Goal: Task Accomplishment & Management: Complete application form

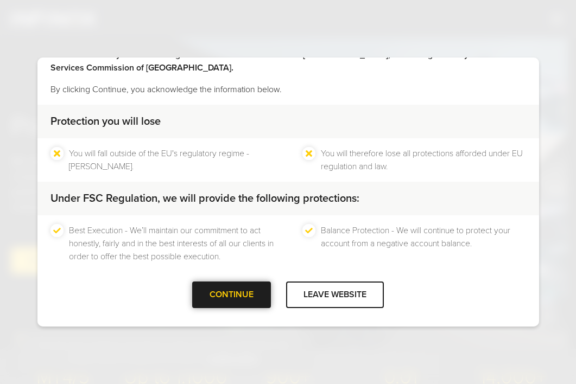
click at [221, 296] on div "CONTINUE" at bounding box center [231, 295] width 79 height 27
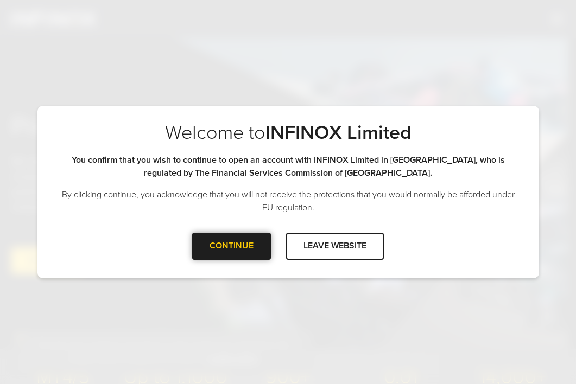
click at [232, 246] on div at bounding box center [232, 246] width 0 height 0
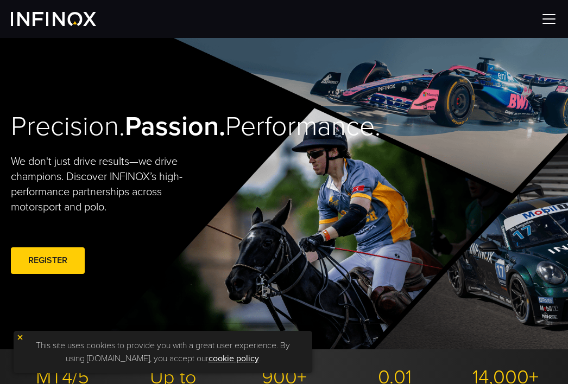
click at [555, 22] on img at bounding box center [548, 19] width 16 height 16
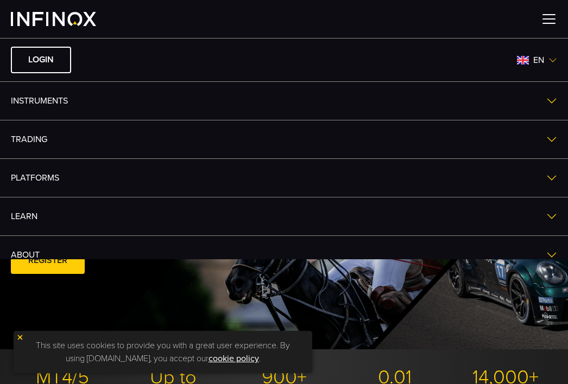
click at [548, 58] on img at bounding box center [552, 60] width 9 height 9
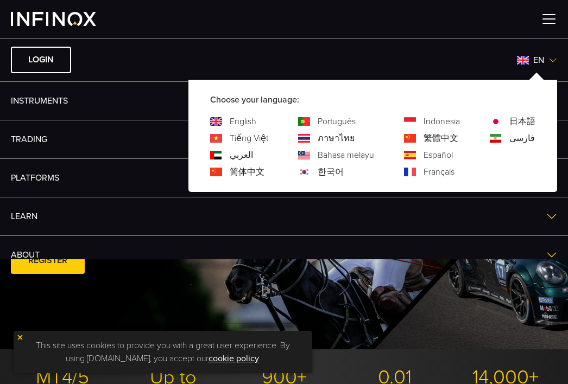
click at [234, 157] on link "العربي" at bounding box center [241, 155] width 23 height 13
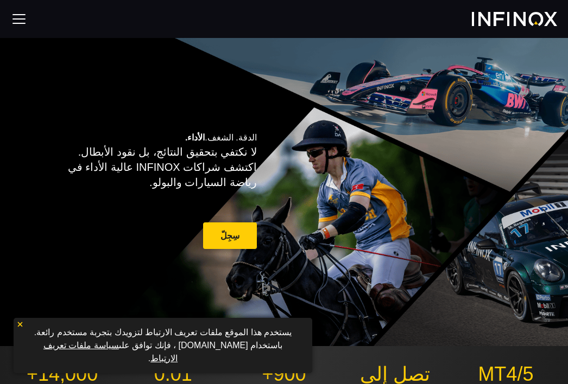
click at [227, 242] on link "سِجِلّ" at bounding box center [230, 235] width 54 height 27
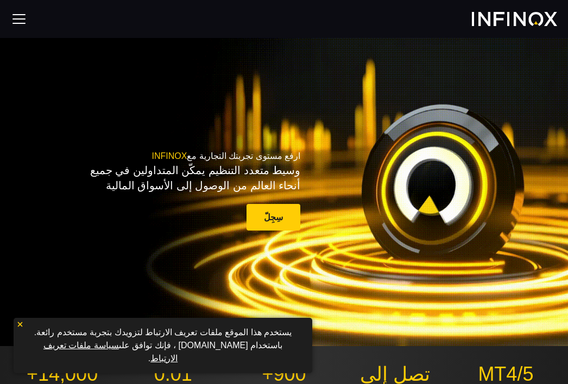
click at [334, 125] on div "ارفع مستوى تجربتك التجارية مع INFINOX وسيط متعدد التنظيم يمكّن المتداولين في جم…" at bounding box center [284, 192] width 568 height 166
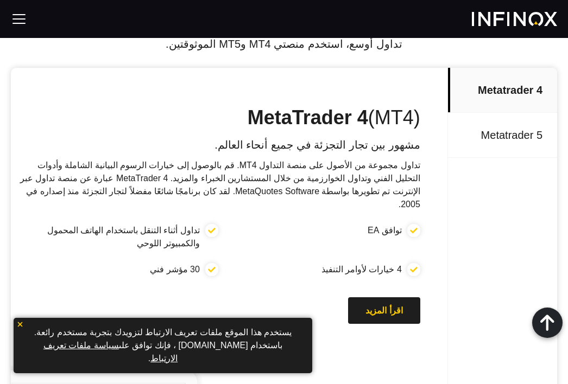
scroll to position [326, 0]
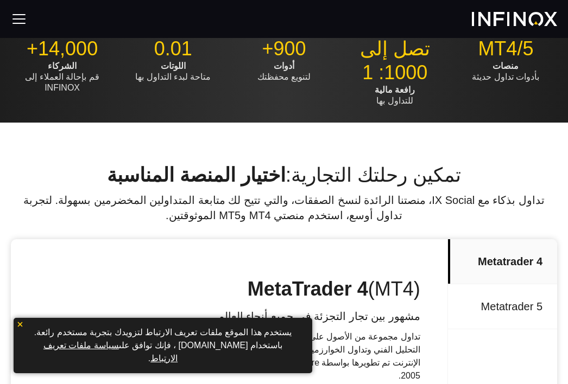
click at [9, 19] on div at bounding box center [284, 19] width 568 height 38
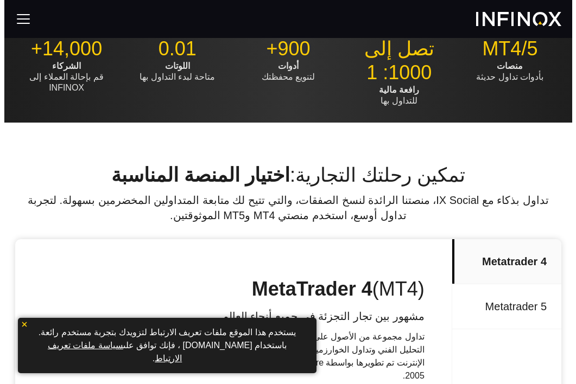
scroll to position [0, 0]
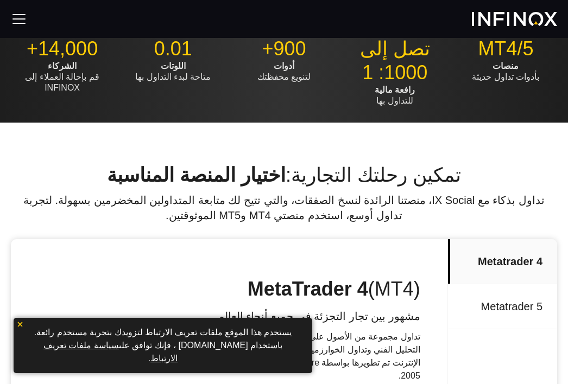
click at [17, 16] on img at bounding box center [19, 19] width 16 height 16
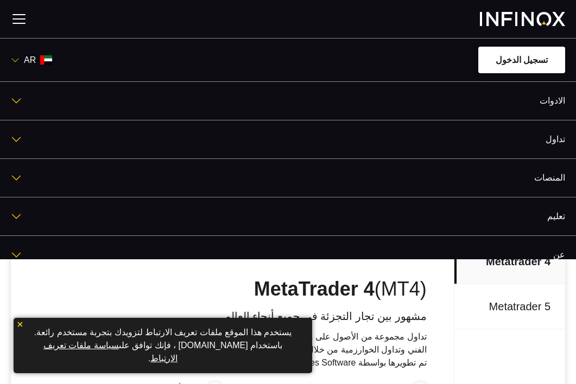
click at [526, 58] on link "تسجيل الدخول" at bounding box center [521, 60] width 87 height 27
